Goal: Download file/media

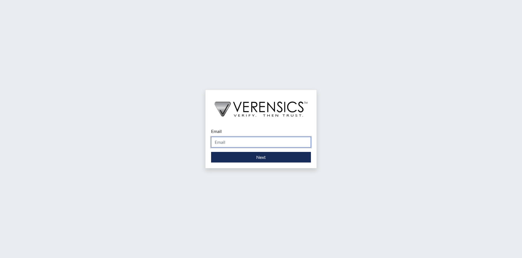
click at [242, 140] on input "Email" at bounding box center [261, 142] width 100 height 11
type input "[PERSON_NAME][EMAIL_ADDRESS][PERSON_NAME][DOMAIN_NAME]"
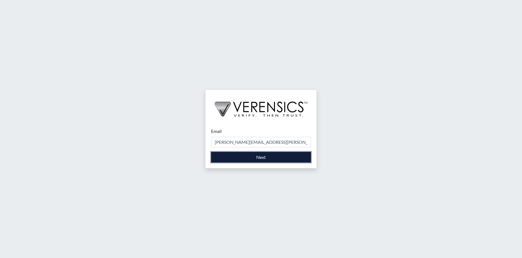
click at [235, 153] on button "Next" at bounding box center [261, 157] width 100 height 11
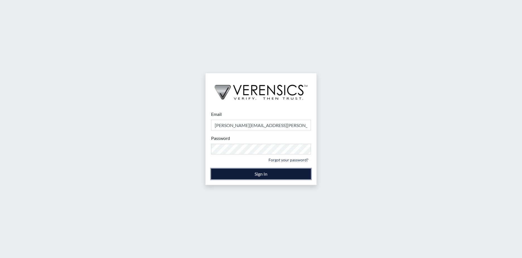
click at [256, 172] on button "Sign In" at bounding box center [261, 173] width 100 height 11
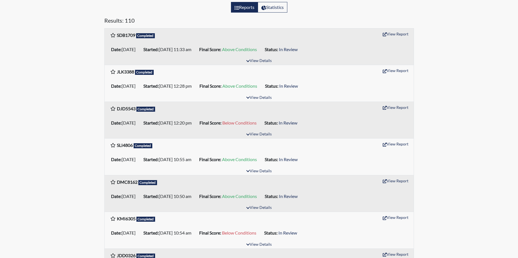
scroll to position [84, 0]
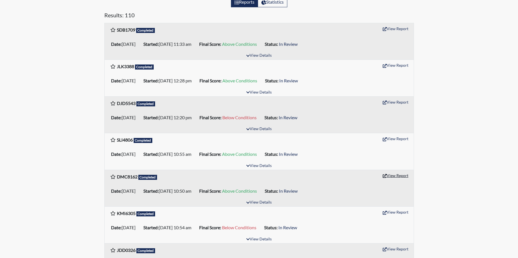
click at [400, 175] on button "View Report" at bounding box center [395, 175] width 31 height 9
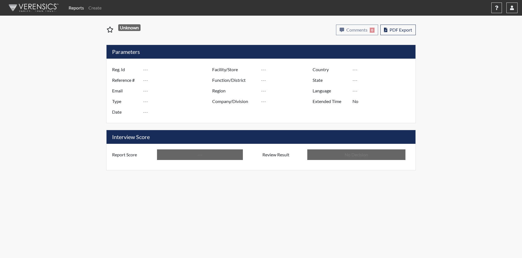
type input "DMC8162"
type input "50886"
type input "---"
type input "Corrections Pre-Employment"
type input "Aug 22, 2025"
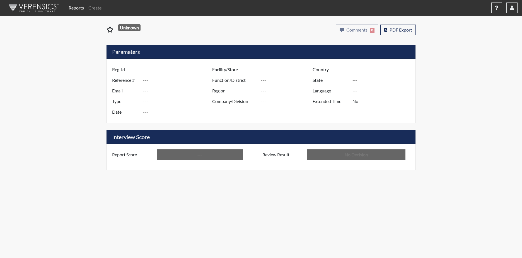
type input "[PERSON_NAME]"
type input "[GEOGRAPHIC_DATA]"
type input "[US_STATE]"
type input "English"
type input "Above Conditions"
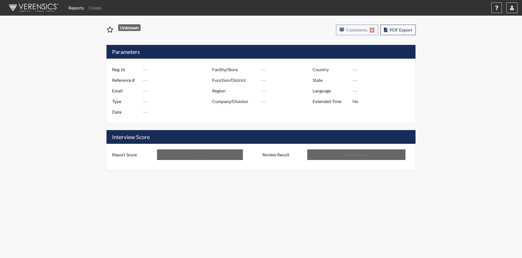
type input "In Review"
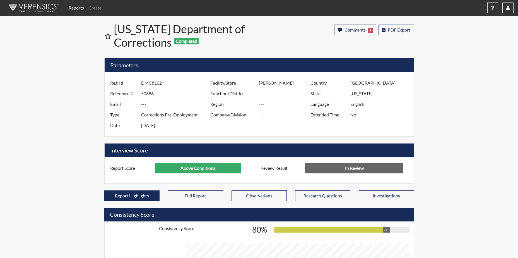
scroll to position [93, 232]
click at [400, 29] on span "PDF Export" at bounding box center [399, 29] width 23 height 5
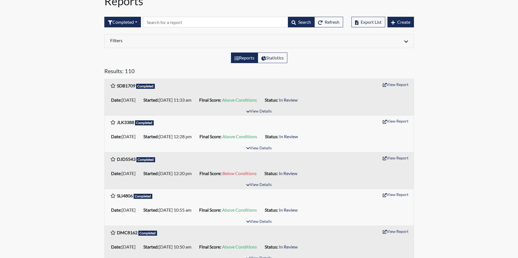
scroll to position [56, 0]
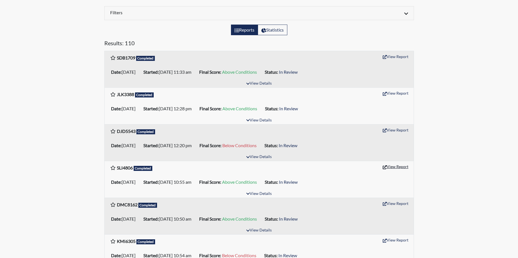
click at [397, 167] on button "View Report" at bounding box center [395, 166] width 31 height 9
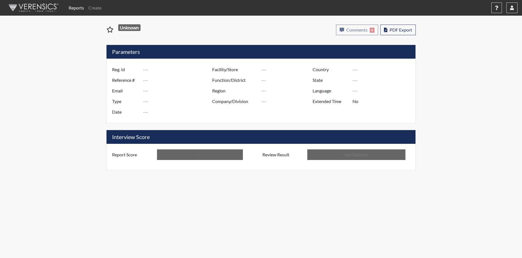
type input "SLI4806"
type input "50887"
type input "---"
type input "Corrections Pre-Employment"
type input "Aug 22, 2025"
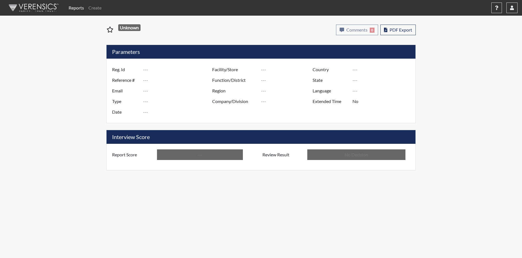
type input "[PERSON_NAME]"
type input "[GEOGRAPHIC_DATA]"
type input "[US_STATE]"
type input "English"
type input "Above Conditions"
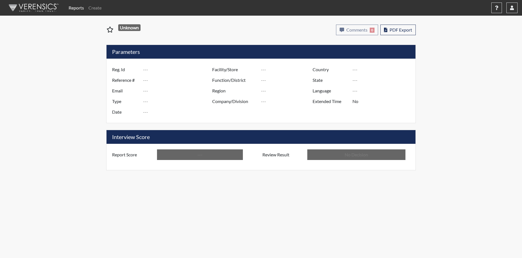
type input "In Review"
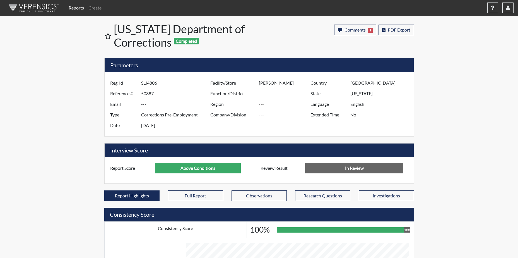
scroll to position [93, 232]
click at [400, 26] on button "PDF Export" at bounding box center [395, 30] width 35 height 11
